Goal: Task Accomplishment & Management: Manage account settings

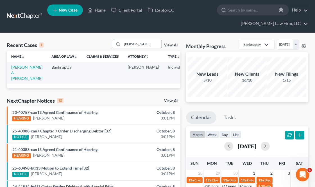
drag, startPoint x: 137, startPoint y: 43, endPoint x: 118, endPoint y: 41, distance: 18.3
click at [118, 41] on div "[PERSON_NAME]" at bounding box center [137, 44] width 50 height 9
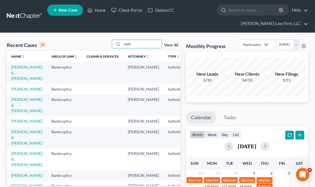
type input "matt"
click at [13, 126] on td "[PERSON_NAME]" at bounding box center [27, 121] width 40 height 10
click at [22, 123] on link "[PERSON_NAME]" at bounding box center [26, 121] width 31 height 5
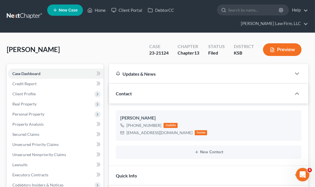
scroll to position [6596, 0]
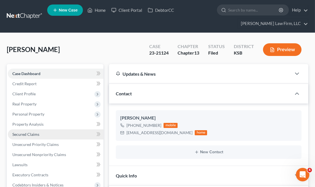
click at [42, 134] on link "Secured Claims" at bounding box center [56, 134] width 96 height 10
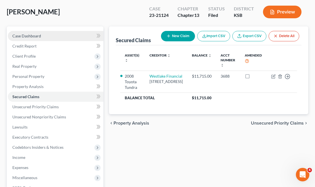
scroll to position [94, 0]
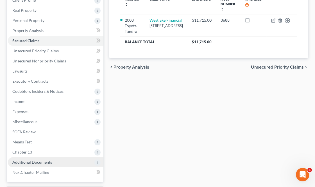
click at [25, 160] on span "Additional Documents" at bounding box center [32, 162] width 40 height 5
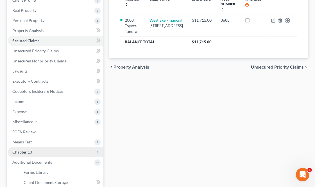
scroll to position [156, 0]
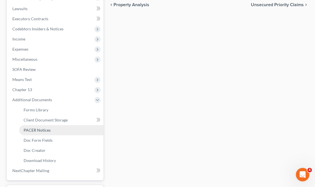
click at [43, 130] on span "PACER Notices" at bounding box center [37, 130] width 27 height 5
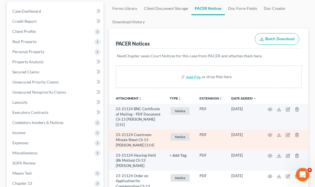
scroll to position [94, 0]
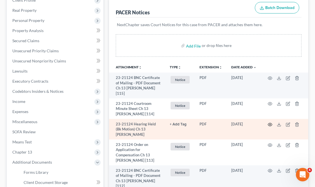
click at [271, 127] on icon "button" at bounding box center [270, 124] width 4 height 4
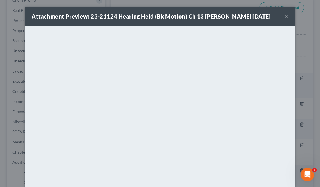
click at [284, 20] on button "×" at bounding box center [286, 16] width 4 height 7
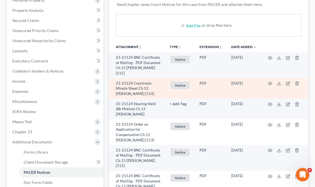
scroll to position [125, 0]
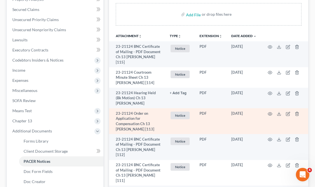
click at [179, 119] on span "Notice" at bounding box center [180, 116] width 19 height 8
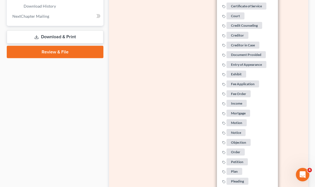
scroll to position [312, 0]
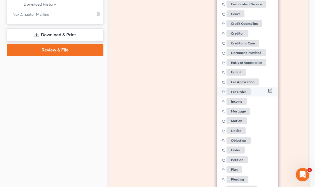
click at [240, 95] on span "Fee Order" at bounding box center [239, 91] width 24 height 7
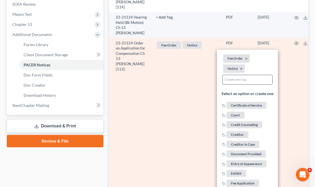
scroll to position [218, 0]
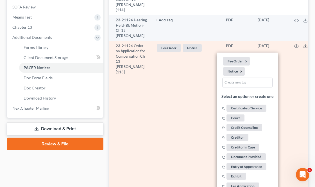
click at [240, 74] on button "×" at bounding box center [241, 71] width 3 height 5
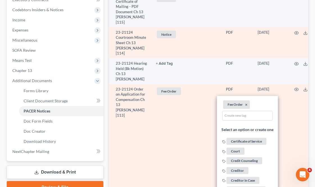
scroll to position [156, 0]
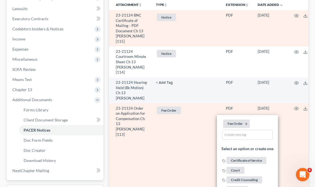
click at [161, 19] on span "Notice" at bounding box center [166, 17] width 19 height 8
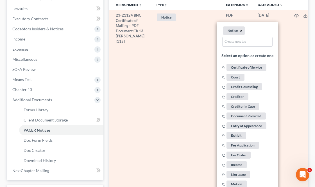
click at [240, 30] on button "×" at bounding box center [241, 30] width 3 height 5
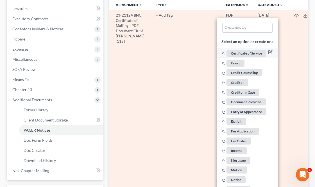
click at [236, 55] on span "Certificate of Service" at bounding box center [247, 53] width 40 height 7
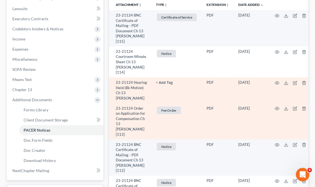
scroll to position [187, 0]
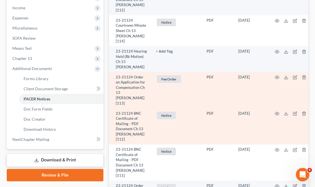
click at [160, 119] on span "Notice" at bounding box center [166, 116] width 19 height 8
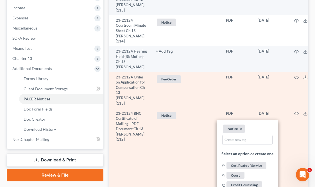
click at [235, 133] on li "Notice ×" at bounding box center [234, 128] width 22 height 8
click at [238, 133] on li "Notice ×" at bounding box center [234, 128] width 22 height 8
click at [240, 131] on button "×" at bounding box center [241, 128] width 3 height 5
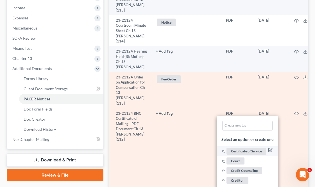
click at [240, 155] on span "Certificate of Service" at bounding box center [247, 151] width 40 height 7
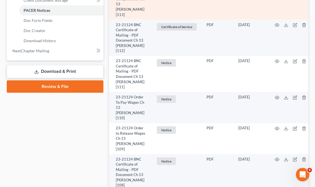
scroll to position [281, 0]
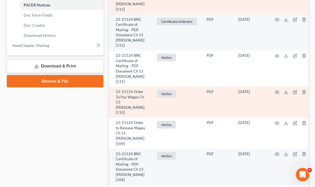
click at [164, 98] on span "Notice" at bounding box center [166, 94] width 19 height 8
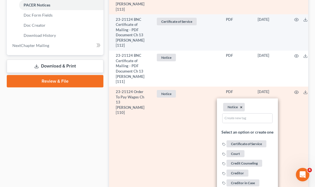
click at [240, 110] on button "×" at bounding box center [241, 107] width 3 height 5
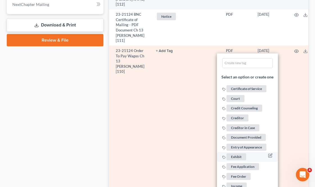
scroll to position [437, 0]
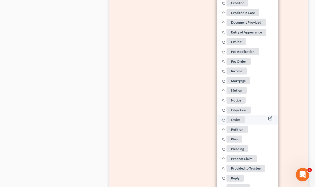
click at [232, 123] on span "Order" at bounding box center [236, 119] width 18 height 7
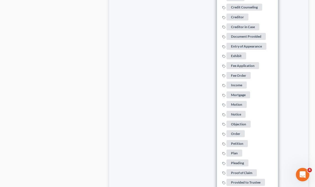
drag, startPoint x: 52, startPoint y: 93, endPoint x: 63, endPoint y: 91, distance: 11.6
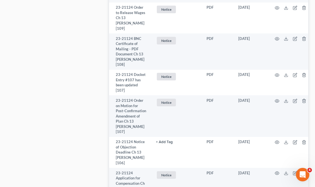
scroll to position [406, 0]
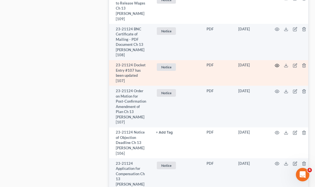
click at [275, 68] on icon "button" at bounding box center [277, 65] width 4 height 4
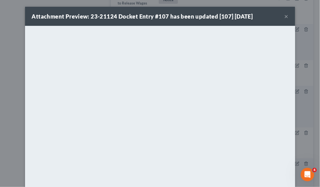
click at [284, 15] on button "×" at bounding box center [286, 16] width 4 height 7
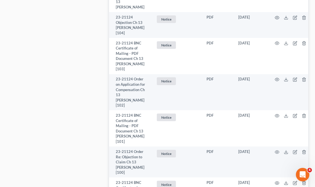
scroll to position [625, 0]
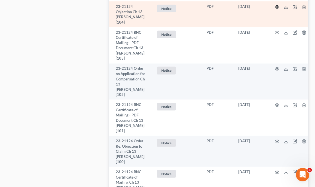
click at [275, 9] on icon "button" at bounding box center [277, 7] width 4 height 4
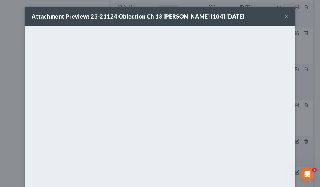
click at [284, 14] on button "×" at bounding box center [286, 16] width 4 height 7
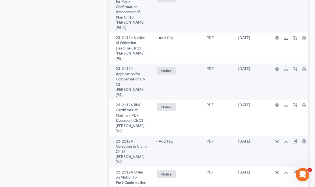
scroll to position [968, 0]
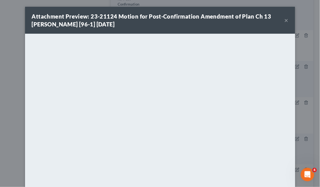
click at [284, 19] on button "×" at bounding box center [286, 20] width 4 height 7
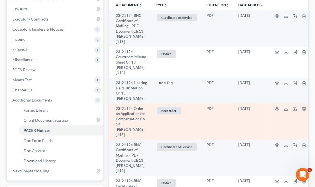
scroll to position [31, 0]
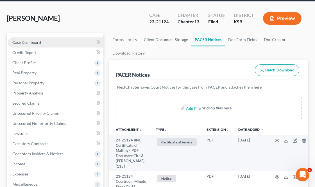
click at [46, 41] on link "Case Dashboard" at bounding box center [56, 42] width 96 height 10
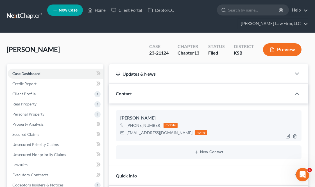
scroll to position [6596, 0]
drag, startPoint x: 164, startPoint y: 135, endPoint x: 126, endPoint y: 135, distance: 38.8
click at [126, 135] on div "[EMAIL_ADDRESS][DOMAIN_NAME] home" at bounding box center [163, 132] width 87 height 7
copy div "[EMAIL_ADDRESS][DOMAIN_NAME]"
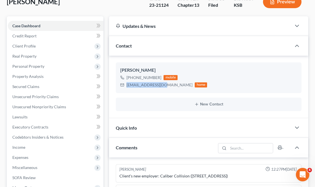
scroll to position [156, 0]
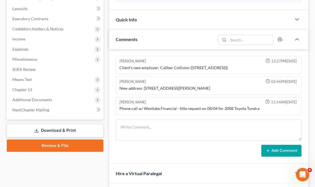
drag, startPoint x: 38, startPoint y: 98, endPoint x: 40, endPoint y: 130, distance: 32.7
click at [38, 98] on span "Additional Documents" at bounding box center [32, 99] width 40 height 5
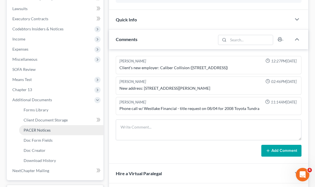
click at [49, 131] on span "PACER Notices" at bounding box center [37, 130] width 27 height 5
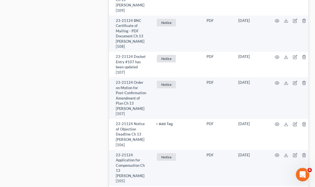
scroll to position [468, 0]
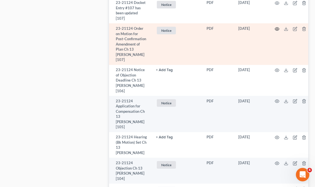
click at [277, 30] on circle "button" at bounding box center [277, 28] width 1 height 1
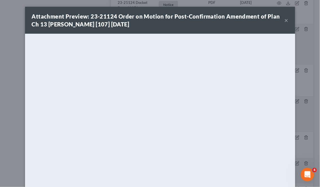
click at [284, 20] on button "×" at bounding box center [286, 20] width 4 height 7
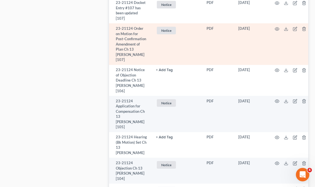
click at [166, 34] on span "Notice" at bounding box center [166, 31] width 19 height 8
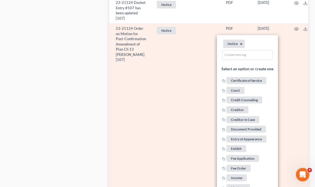
click at [240, 47] on button "×" at bounding box center [241, 44] width 3 height 5
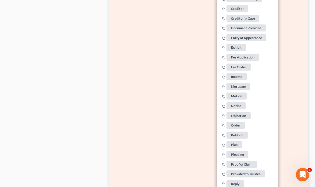
scroll to position [562, 0]
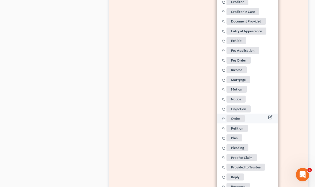
click at [236, 122] on span "Order" at bounding box center [236, 118] width 18 height 7
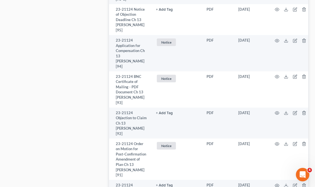
scroll to position [999, 0]
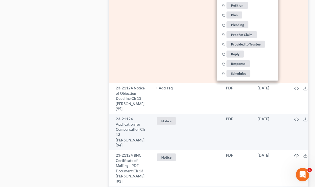
scroll to position [1156, 0]
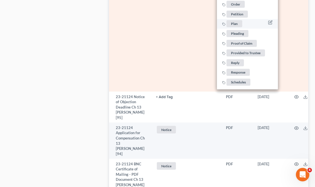
click at [234, 27] on span "Plan" at bounding box center [235, 23] width 16 height 7
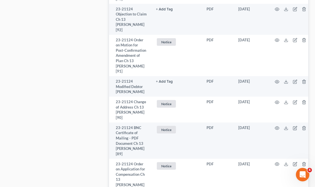
scroll to position [1093, 0]
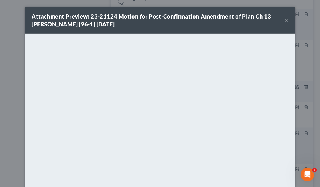
click at [285, 18] on button "×" at bounding box center [286, 20] width 4 height 7
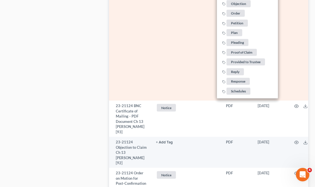
scroll to position [1249, 0]
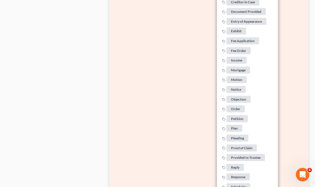
scroll to position [1124, 0]
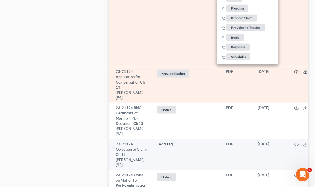
scroll to position [1218, 0]
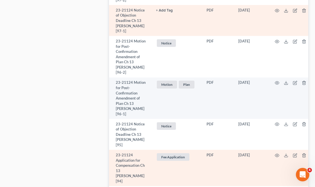
scroll to position [874, 0]
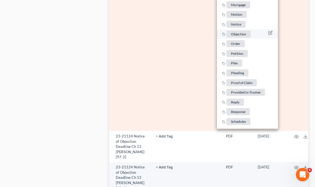
scroll to position [968, 0]
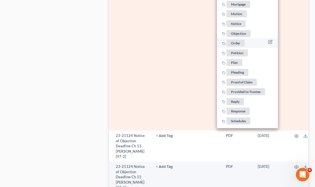
click at [232, 47] on span "Order" at bounding box center [236, 43] width 18 height 7
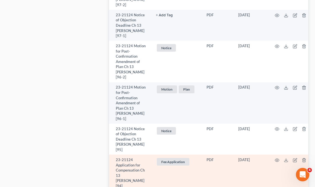
scroll to position [843, 0]
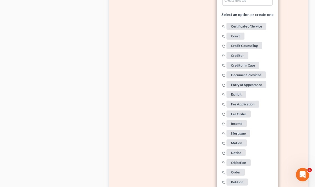
scroll to position [812, 0]
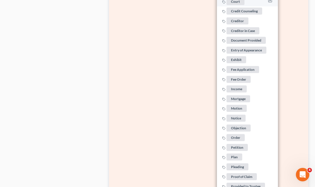
scroll to position [874, 0]
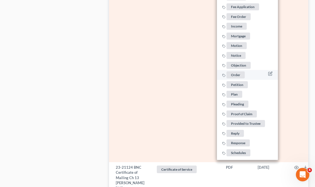
click at [236, 78] on span "Order" at bounding box center [236, 74] width 18 height 7
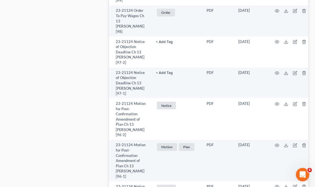
scroll to position [812, 0]
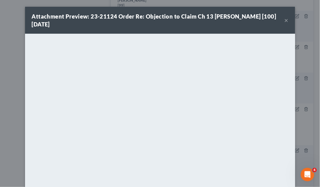
click at [20, 51] on div "Attachment Preview: 23-21124 Order Re: Objection to Claim Ch 13 [PERSON_NAME] […" at bounding box center [160, 93] width 320 height 187
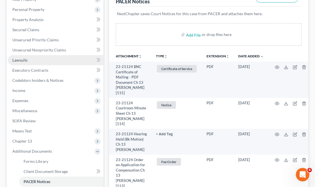
scroll to position [94, 0]
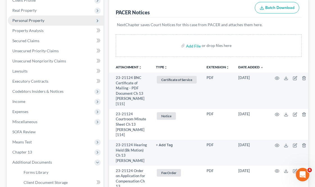
click at [46, 21] on span "Personal Property" at bounding box center [56, 20] width 96 height 10
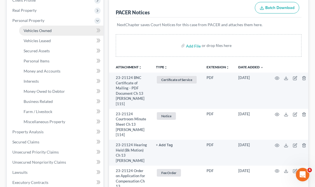
click at [55, 31] on link "Vehicles Owned" at bounding box center [61, 31] width 84 height 10
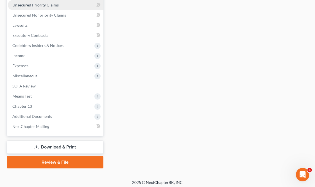
scroll to position [243, 0]
